Goal: Find specific page/section: Find specific page/section

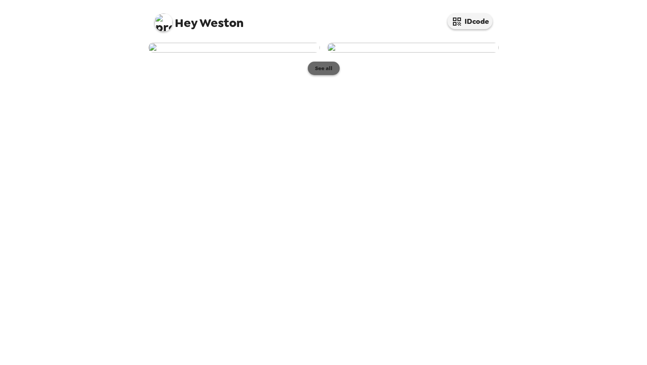
click at [318, 75] on button "See all" at bounding box center [324, 68] width 32 height 13
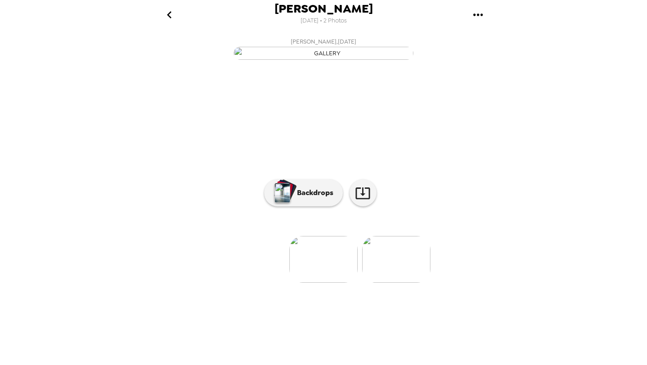
scroll to position [17, 0]
click at [318, 206] on button "Backdrops" at bounding box center [303, 192] width 79 height 27
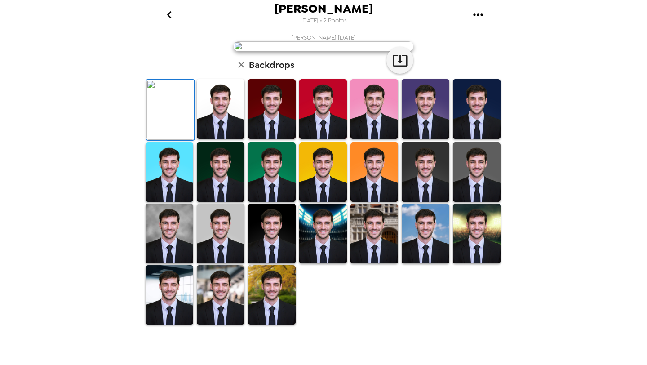
scroll to position [0, 0]
click at [403, 67] on icon "button" at bounding box center [400, 61] width 14 height 12
click at [438, 202] on img at bounding box center [426, 172] width 48 height 60
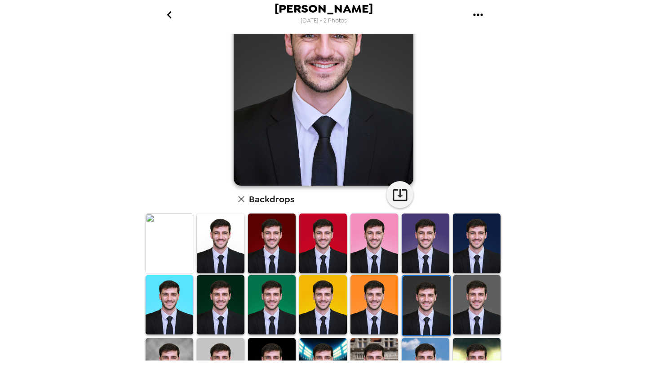
scroll to position [43, 0]
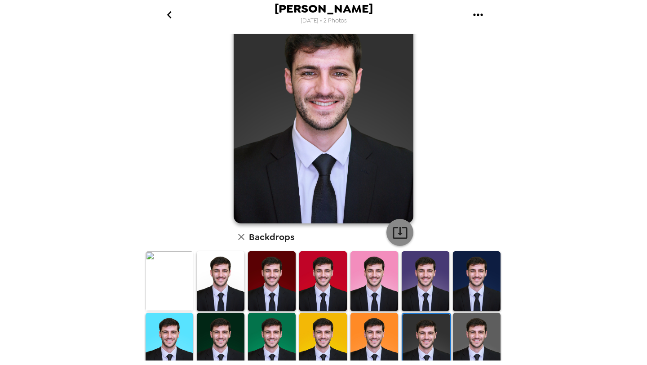
click at [407, 236] on icon "button" at bounding box center [400, 233] width 16 height 16
